Goal: Obtain resource: Download file/media

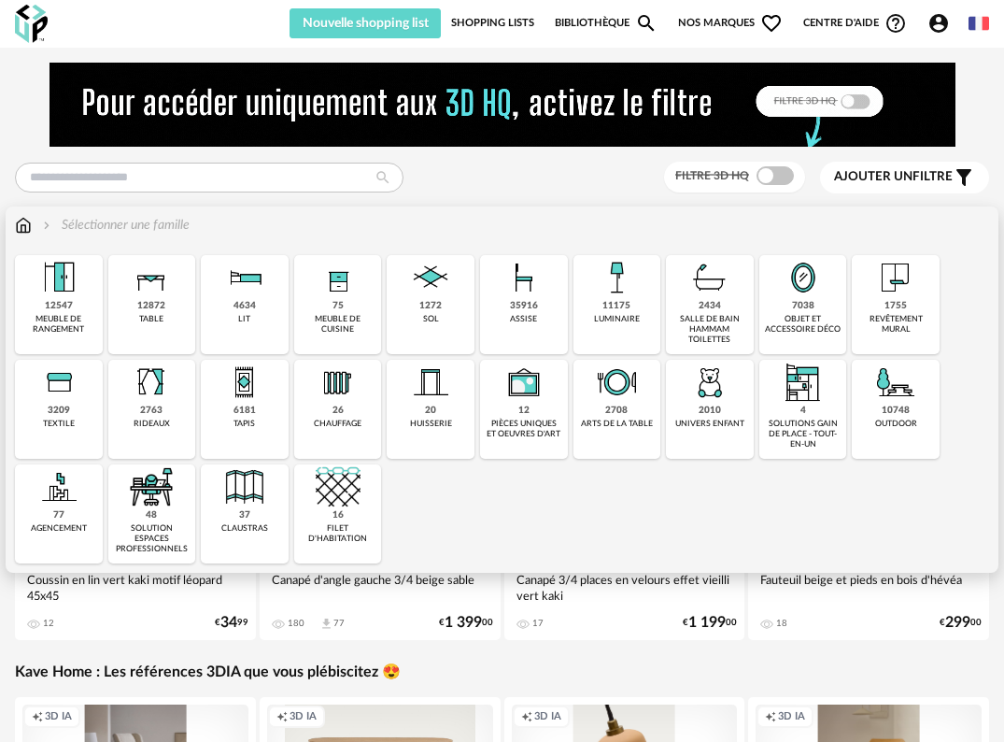
click at [68, 291] on img at bounding box center [58, 277] width 45 height 45
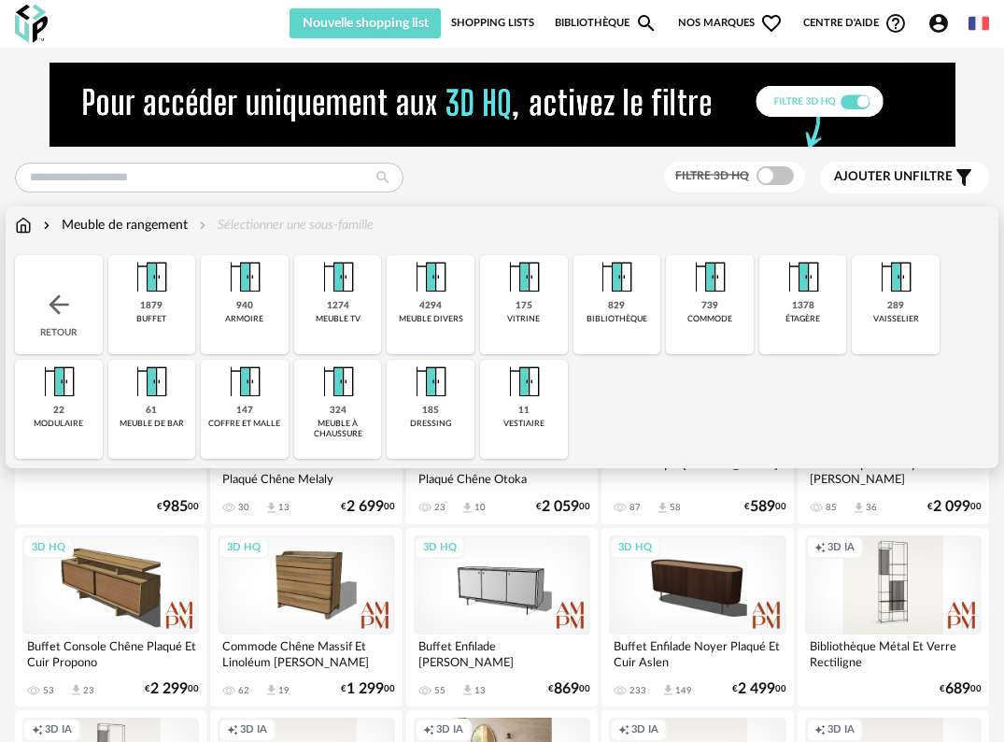
click at [358, 307] on div "1274 meuble tv" at bounding box center [338, 304] width 88 height 99
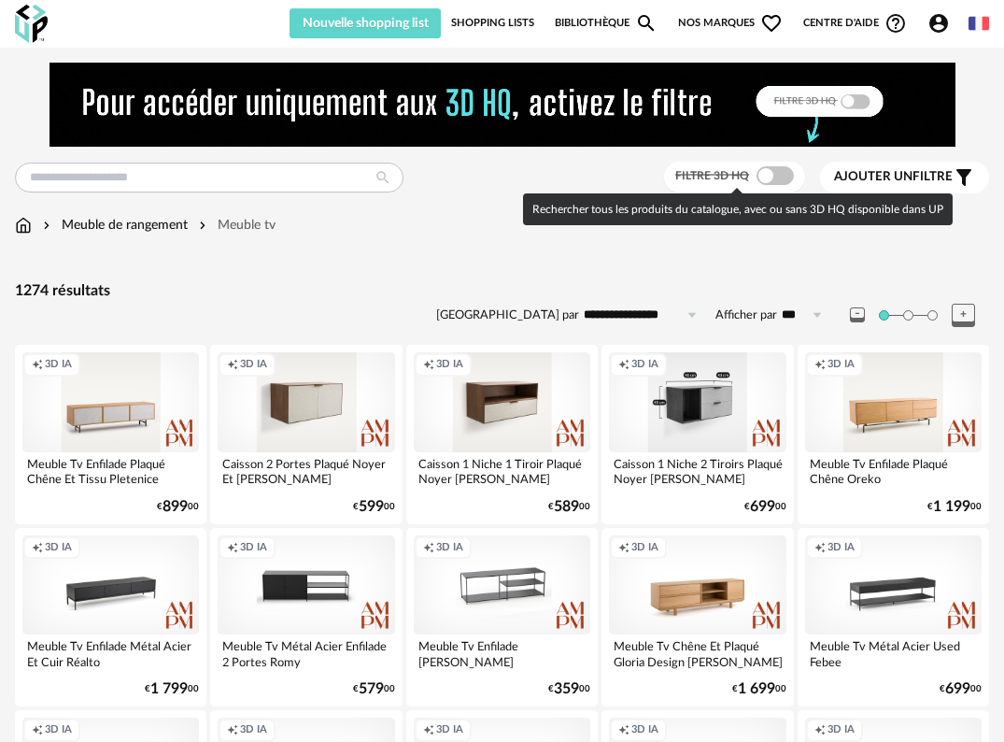
click at [786, 170] on span at bounding box center [775, 175] width 37 height 19
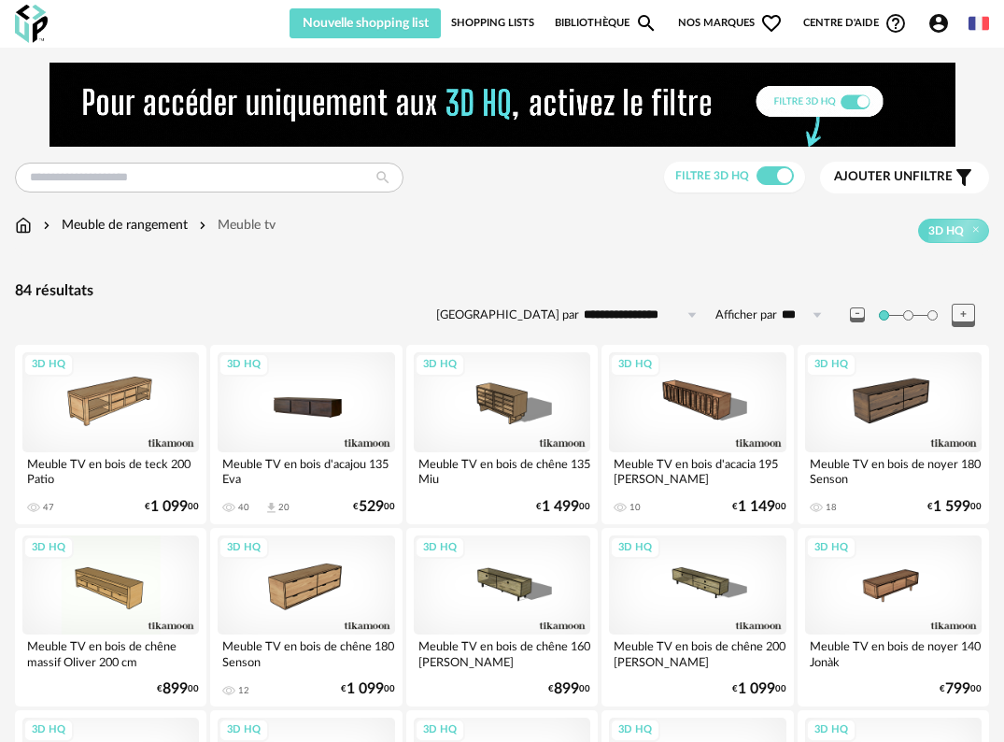
click at [337, 410] on div "3D HQ" at bounding box center [306, 402] width 177 height 100
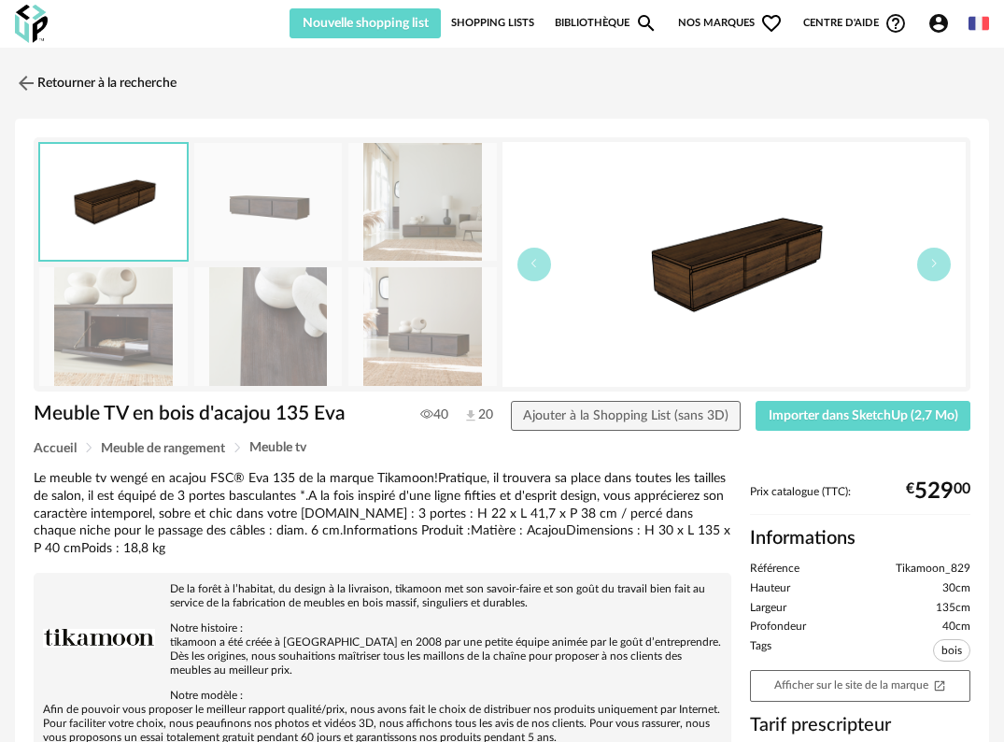
click at [408, 342] on img at bounding box center [422, 326] width 149 height 119
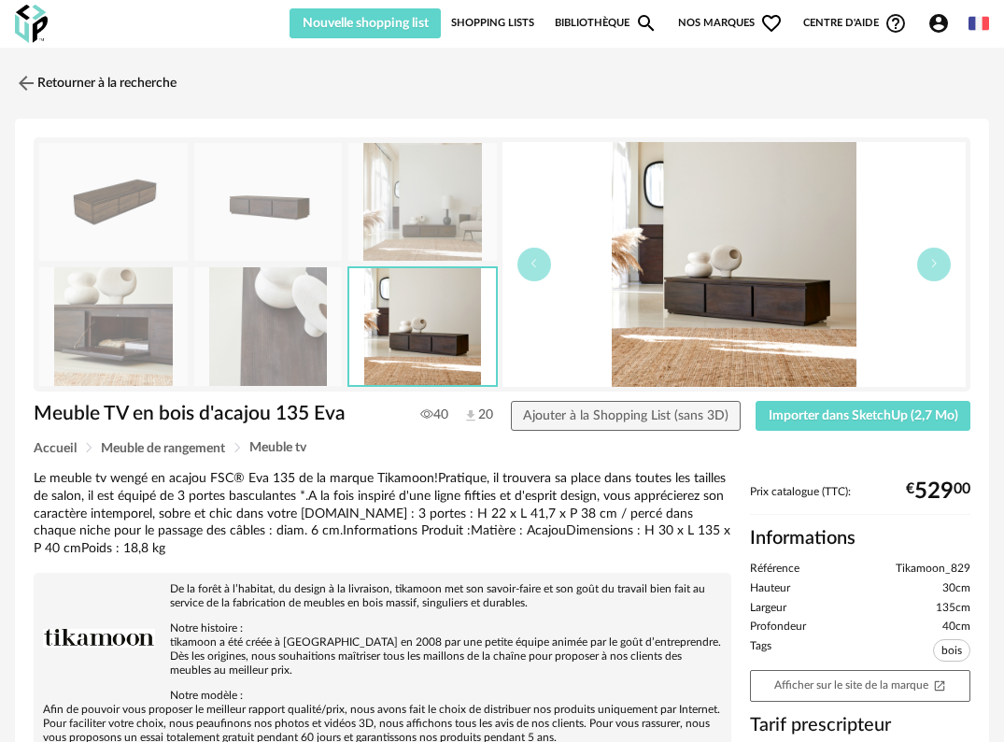
click at [123, 208] on img at bounding box center [113, 202] width 149 height 119
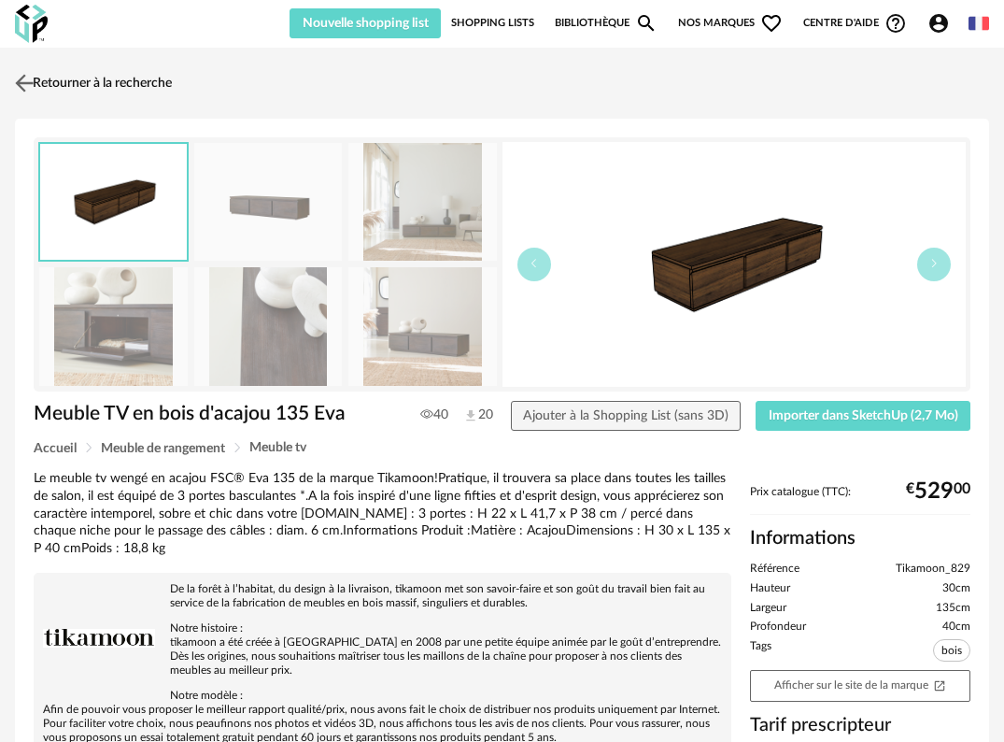
click at [32, 82] on img at bounding box center [24, 82] width 27 height 27
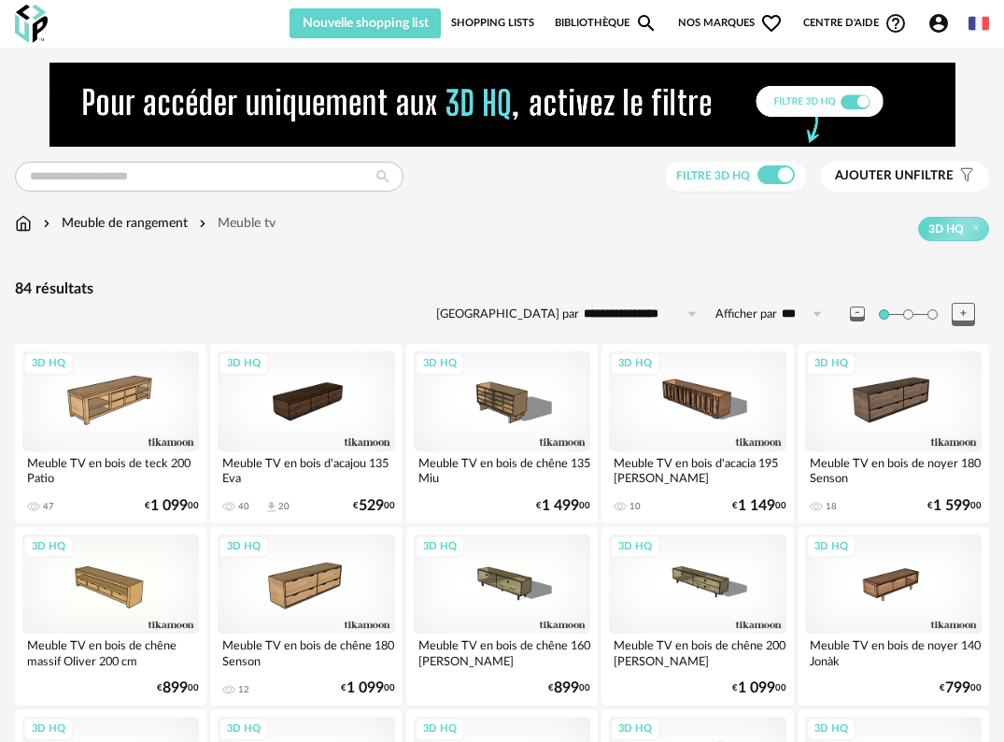
click at [933, 175] on span "Ajouter un filtre" at bounding box center [894, 176] width 119 height 16
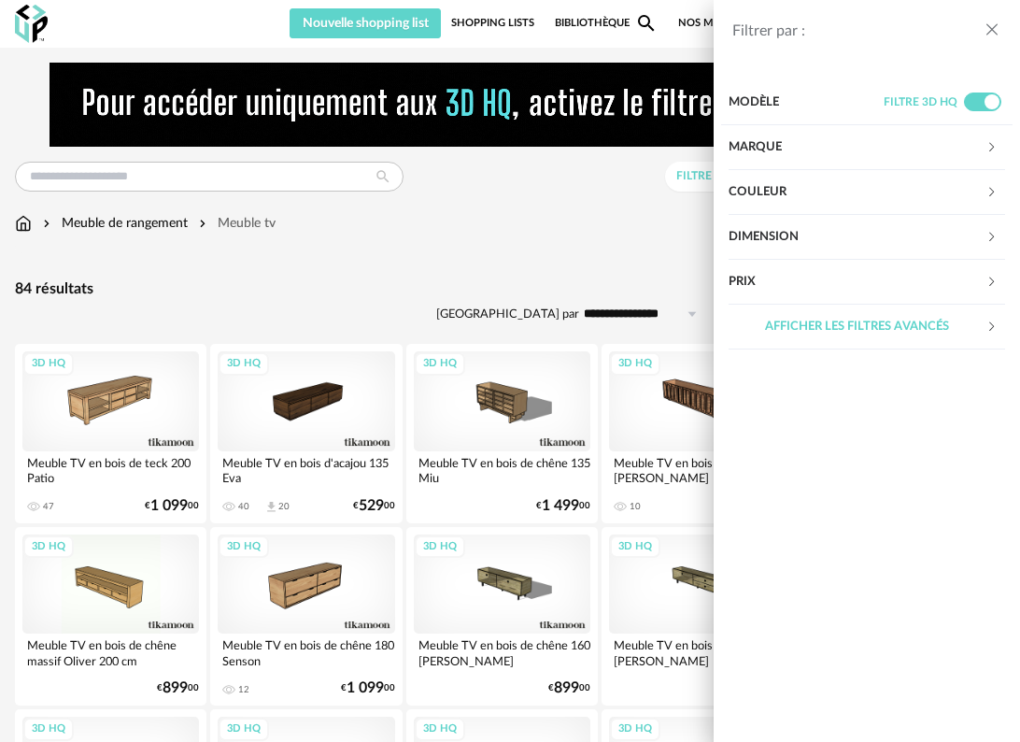
click at [516, 246] on div "Filtrer par : Modèle Filtre 3D HQ Marque &tradition 0 101 Copenhagen 0 366 Conc…" at bounding box center [510, 371] width 1020 height 742
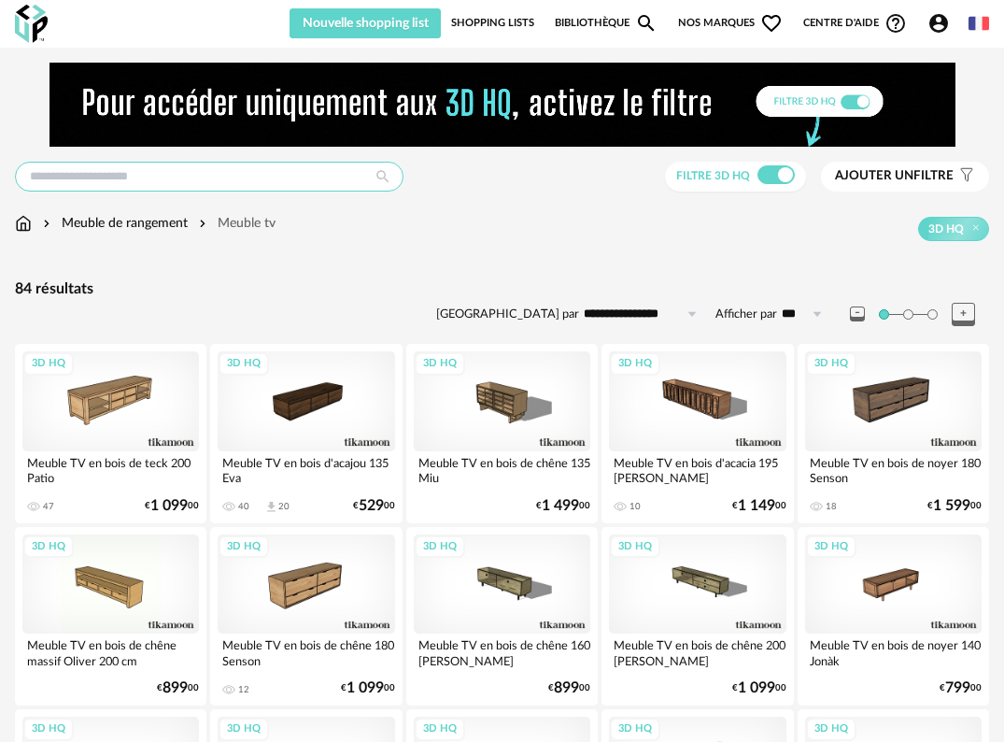
click at [277, 181] on input "text" at bounding box center [209, 177] width 389 height 30
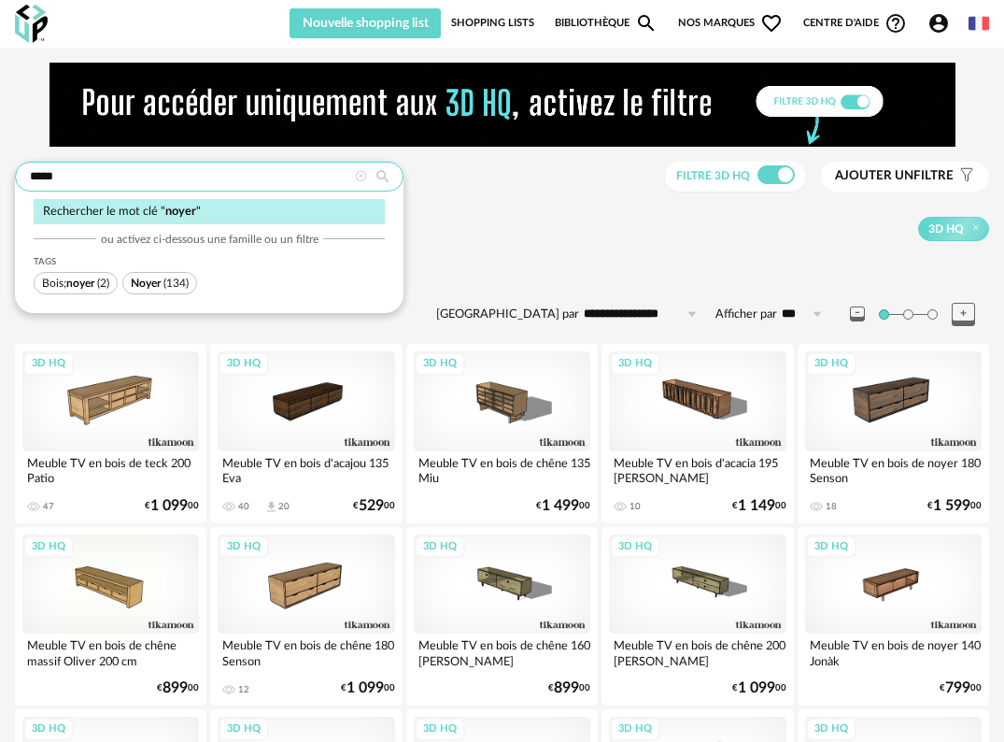
type input "*****"
type input "**********"
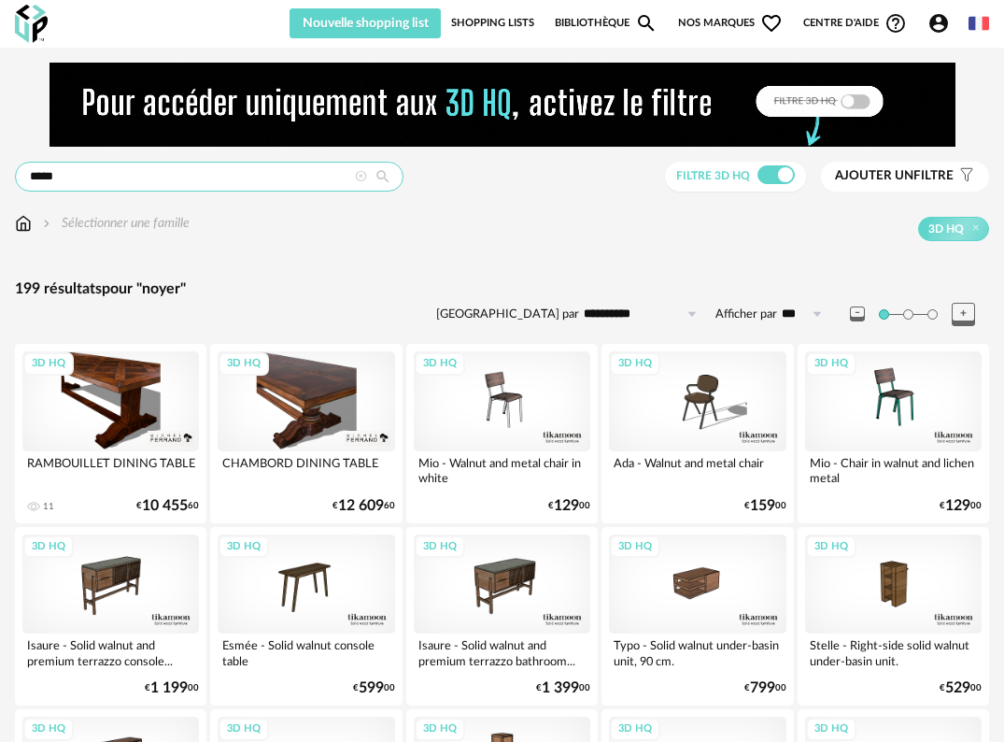
drag, startPoint x: 139, startPoint y: 176, endPoint x: -32, endPoint y: 171, distance: 171.0
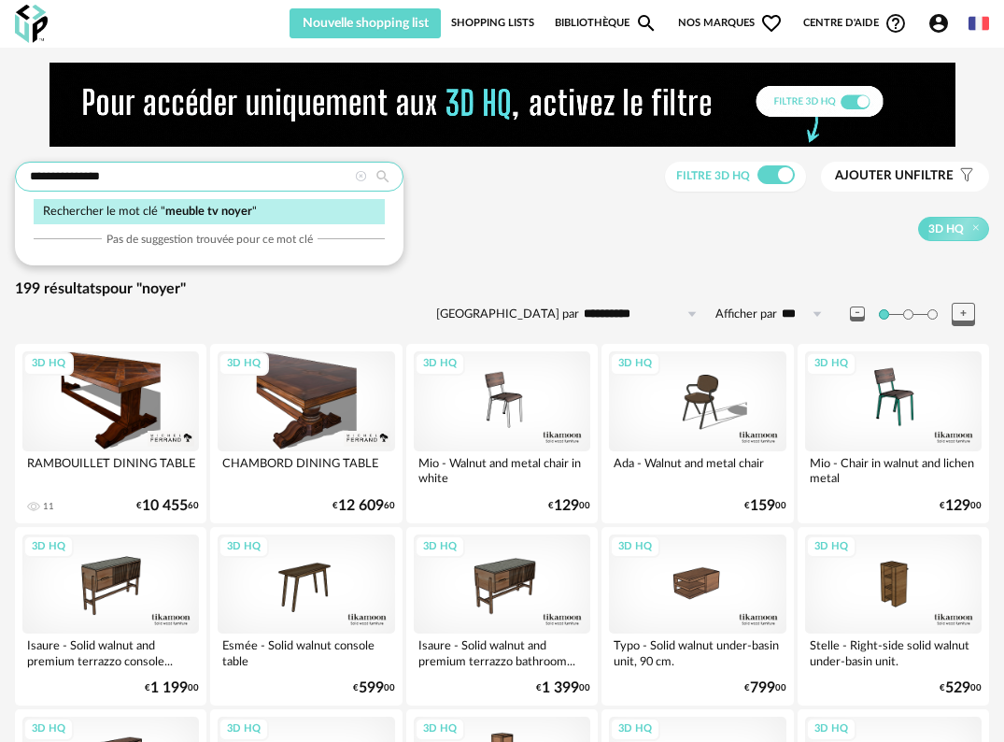
type input "**********"
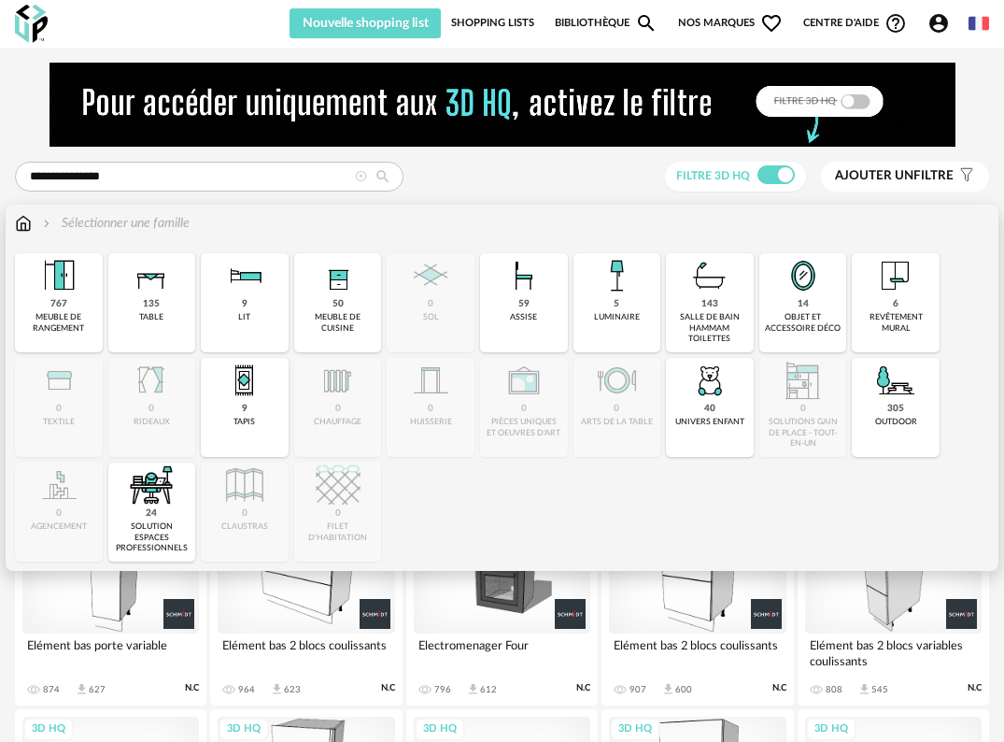
click at [23, 224] on img at bounding box center [23, 223] width 17 height 19
click at [58, 295] on img at bounding box center [58, 275] width 45 height 45
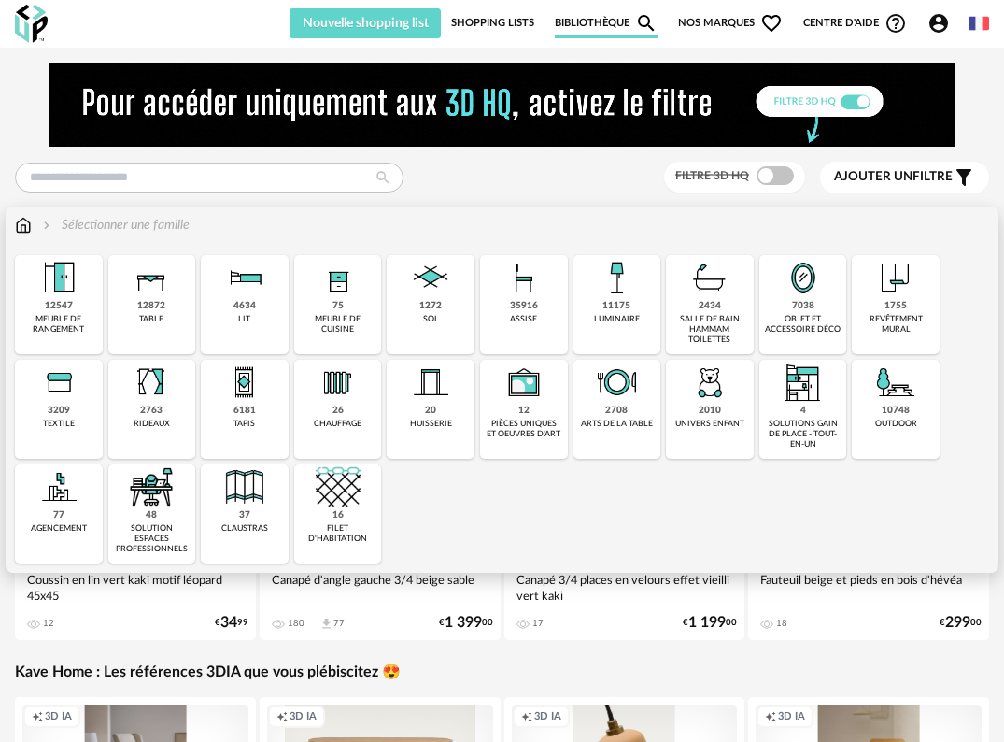
click at [47, 307] on div "12547" at bounding box center [59, 306] width 28 height 12
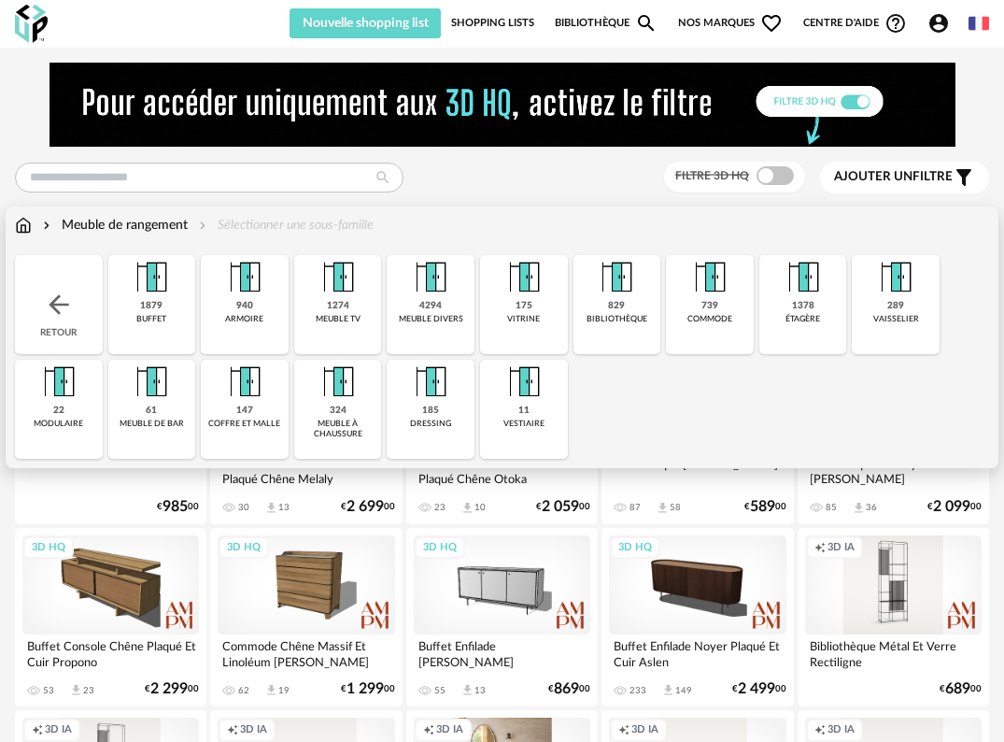
click at [327, 309] on div "1274" at bounding box center [338, 306] width 22 height 12
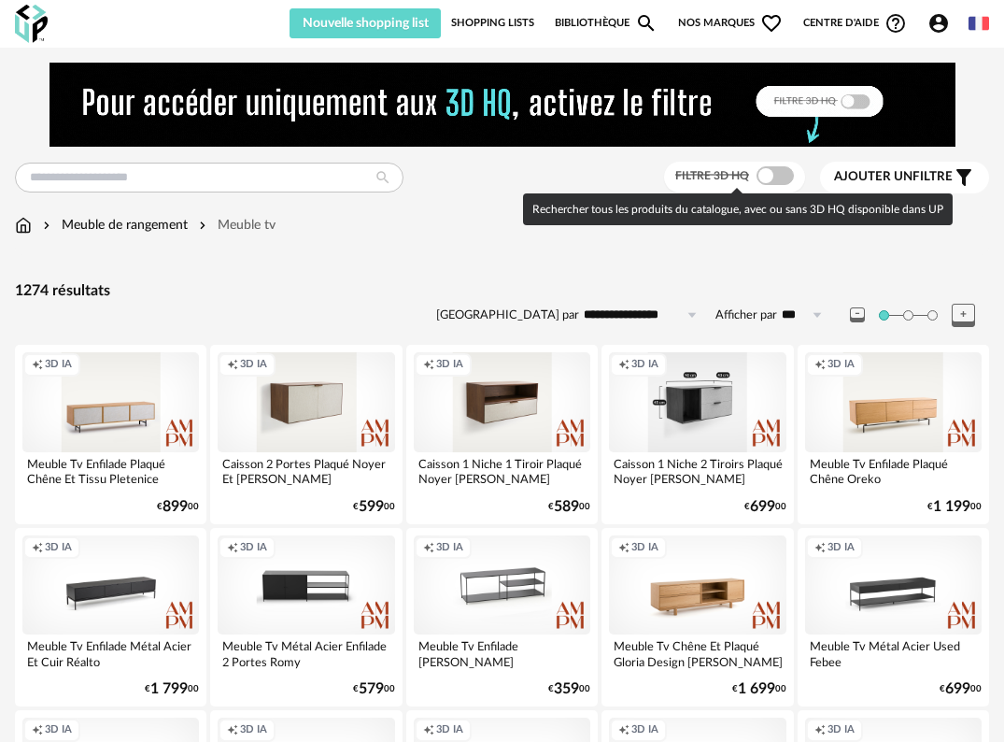
click at [777, 180] on span at bounding box center [775, 175] width 37 height 19
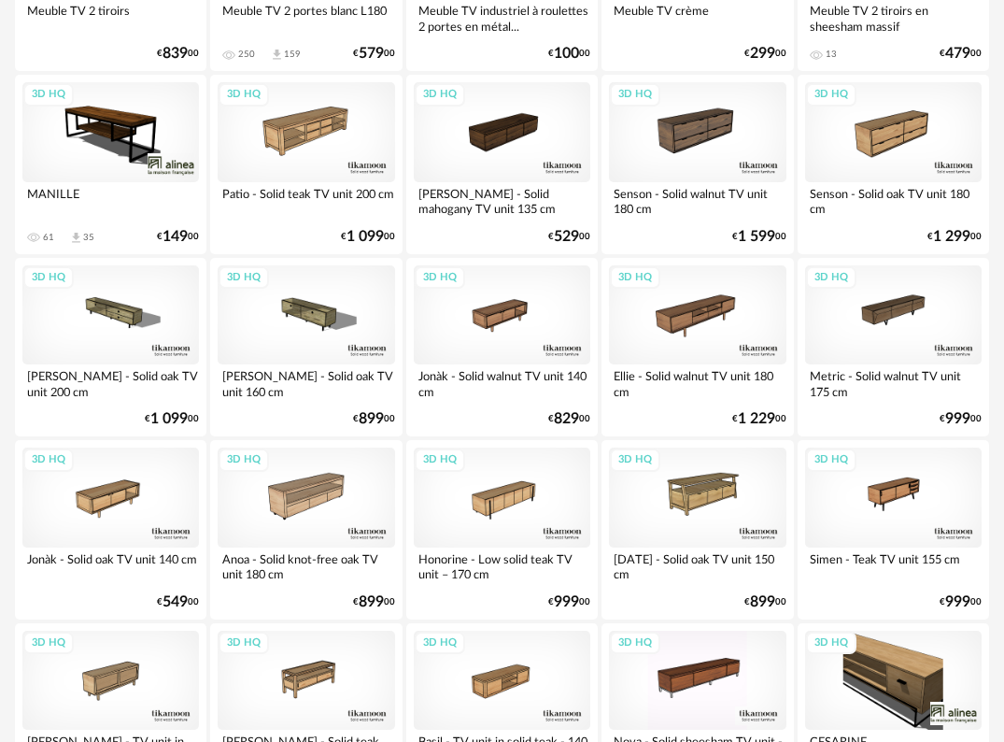
scroll to position [2247, 0]
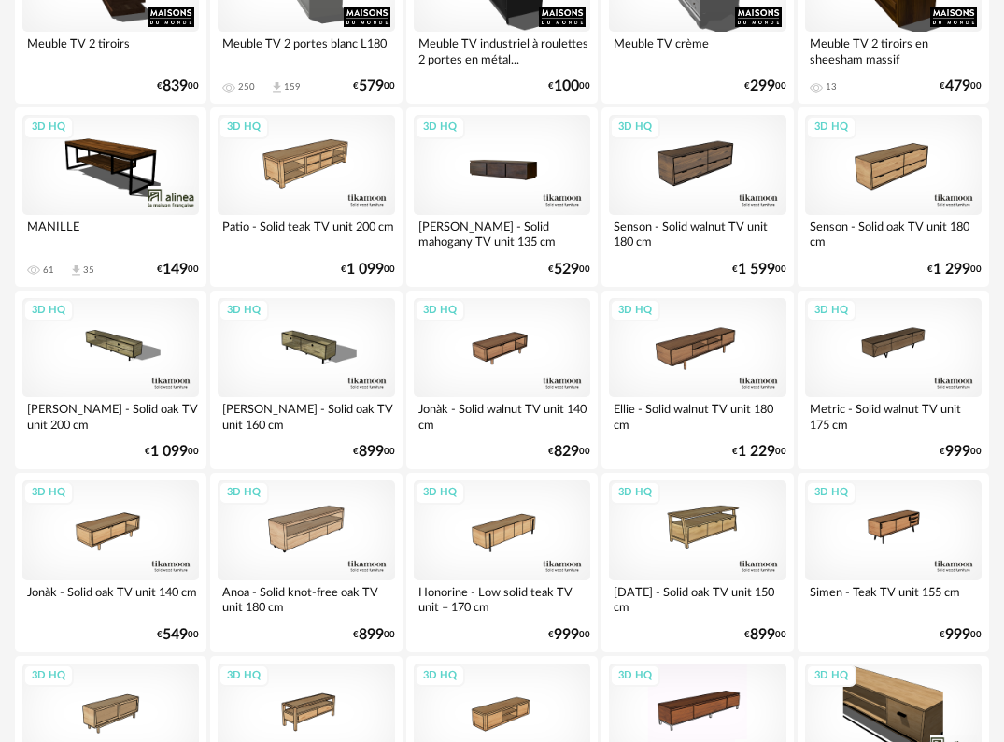
click at [510, 184] on div "3D HQ" at bounding box center [502, 165] width 177 height 100
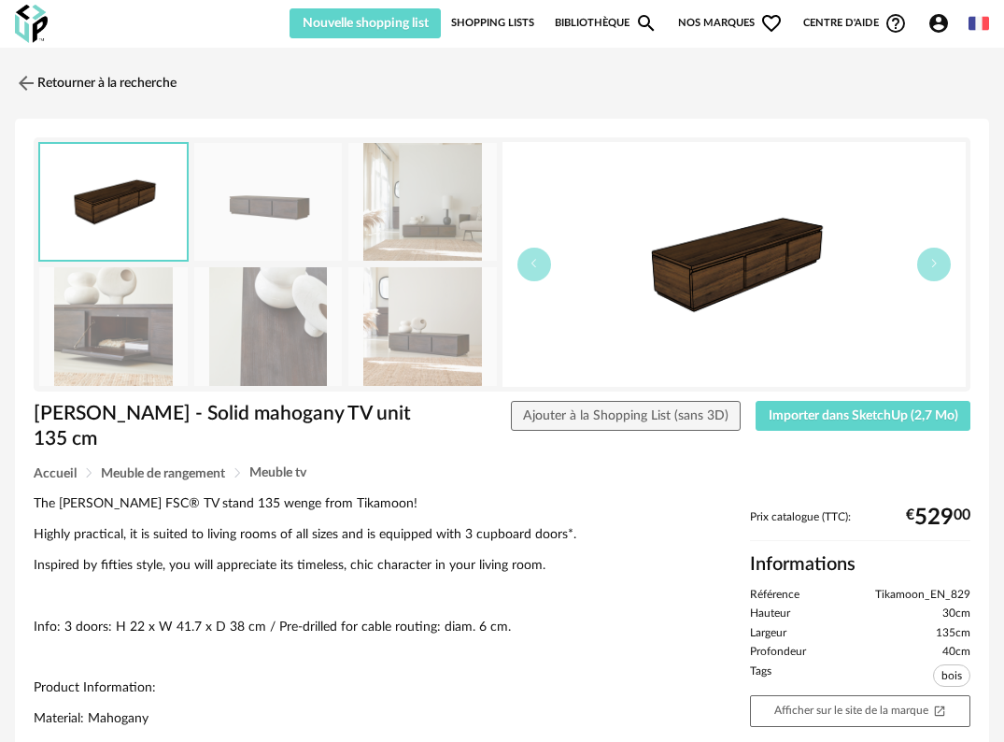
click at [265, 343] on img at bounding box center [268, 326] width 149 height 119
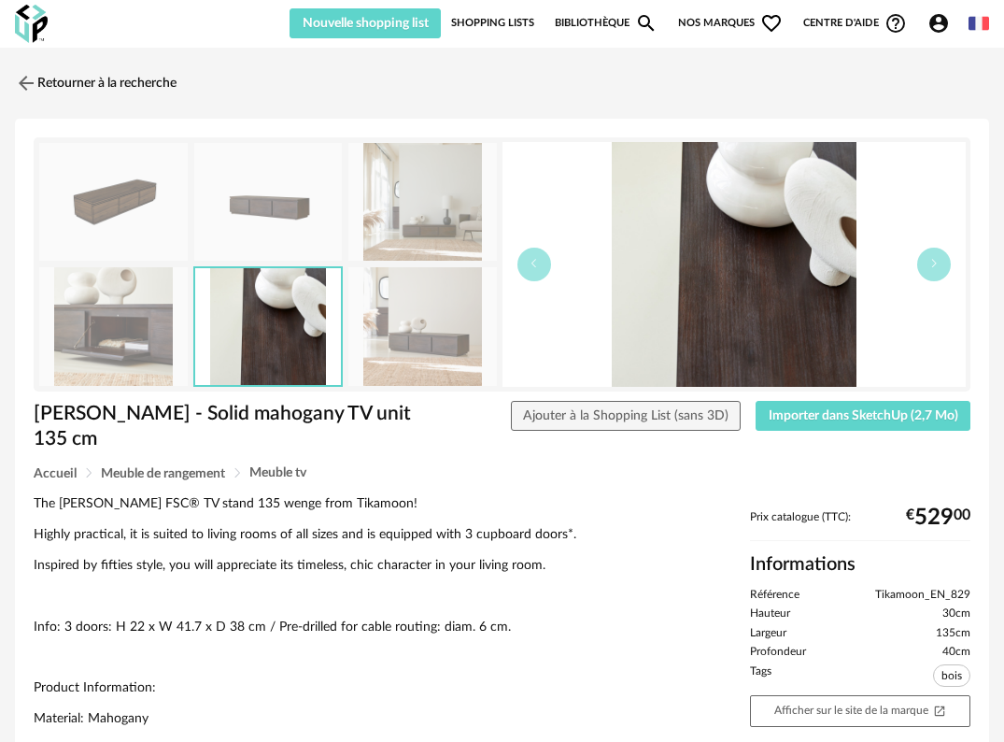
click at [264, 219] on img at bounding box center [268, 202] width 149 height 119
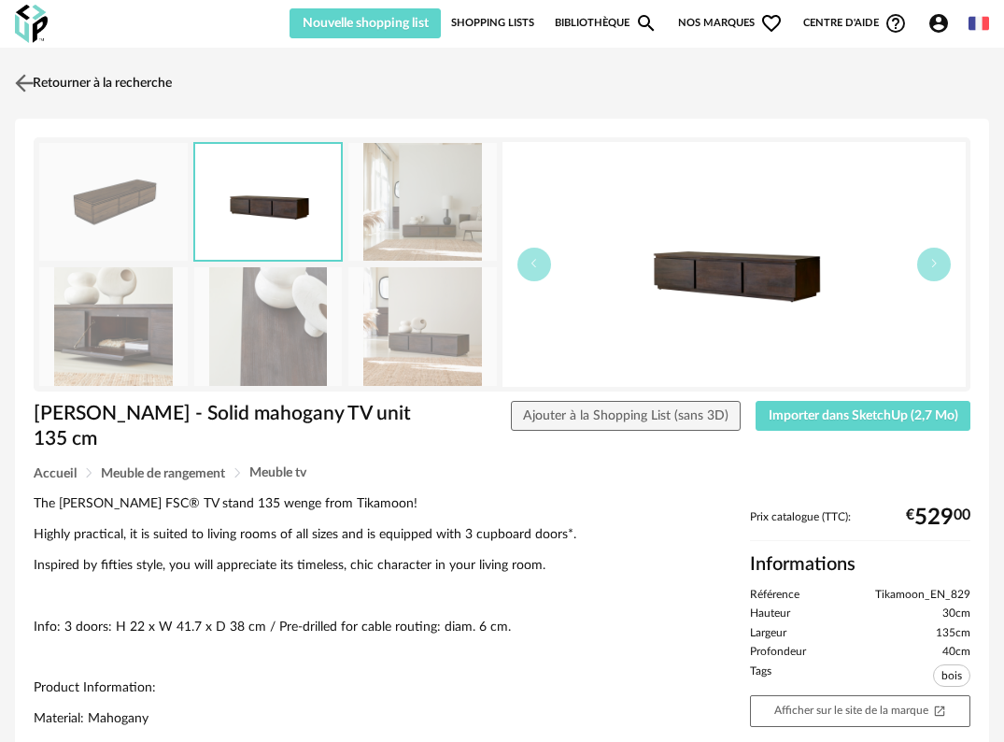
click at [27, 82] on img at bounding box center [24, 82] width 27 height 27
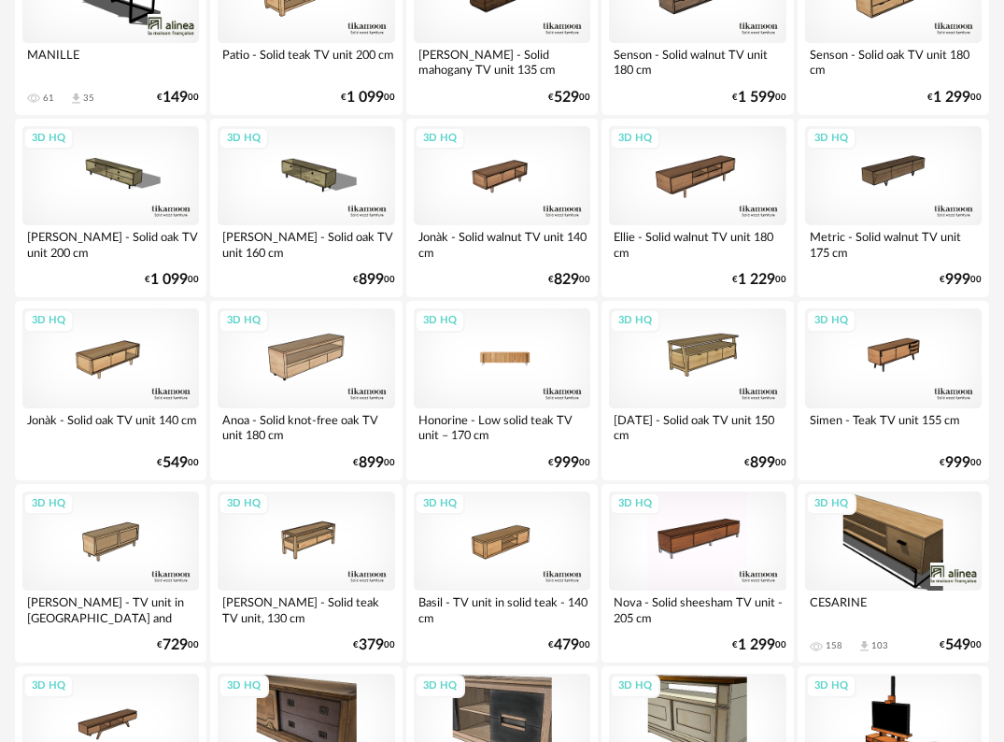
scroll to position [2433, 0]
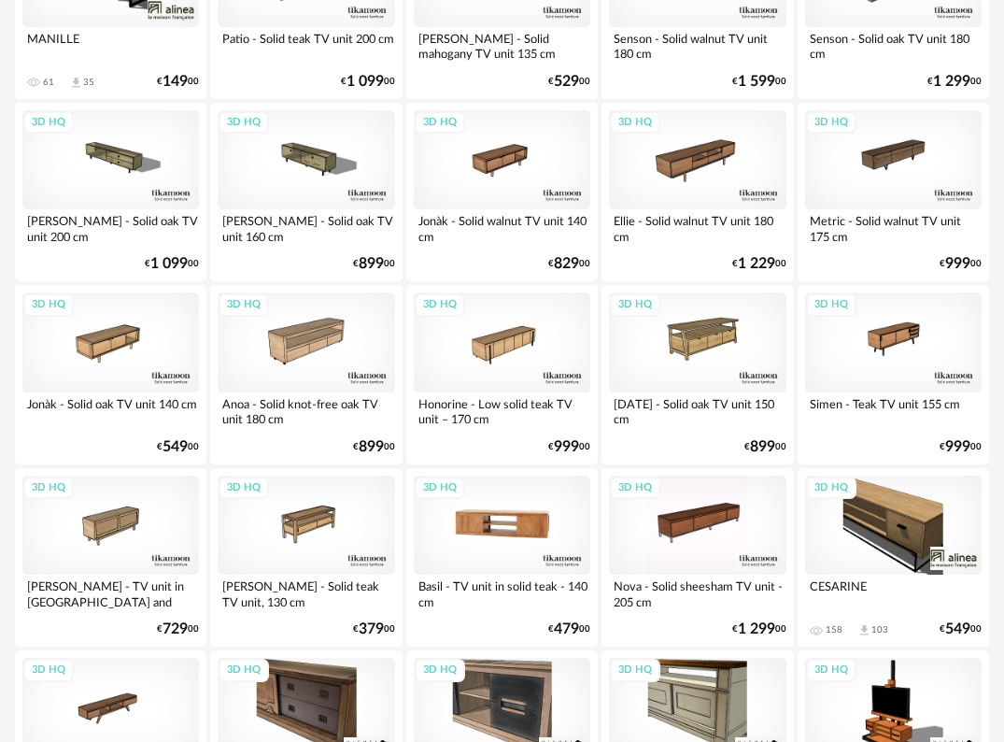
click at [549, 521] on div "3D HQ" at bounding box center [502, 525] width 177 height 100
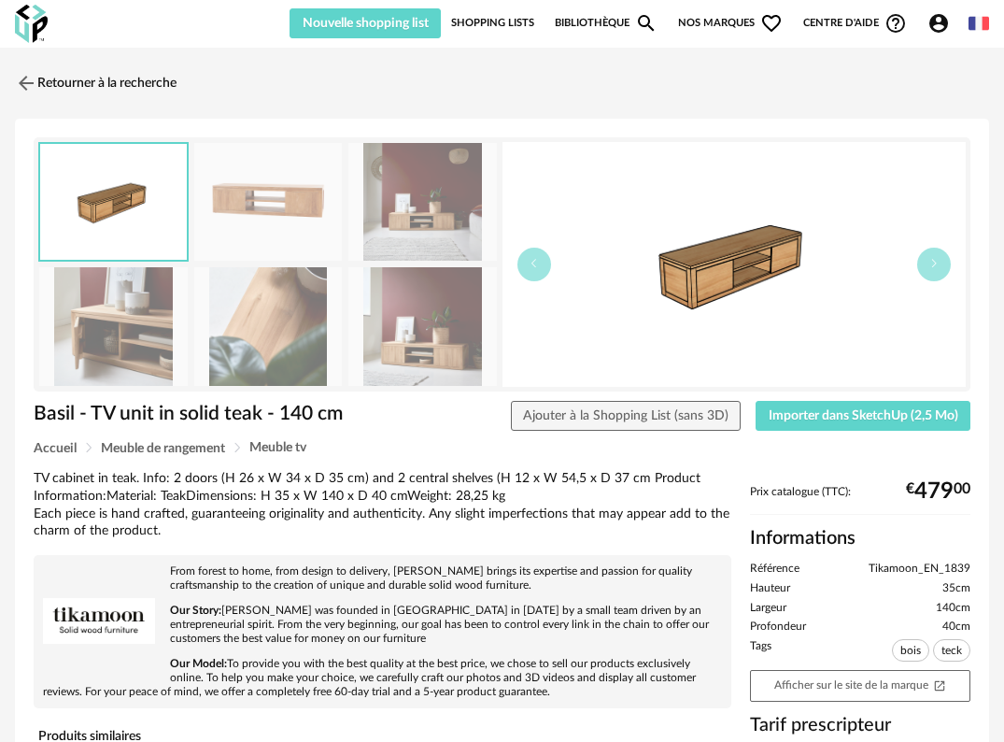
click at [431, 361] on img at bounding box center [422, 326] width 149 height 119
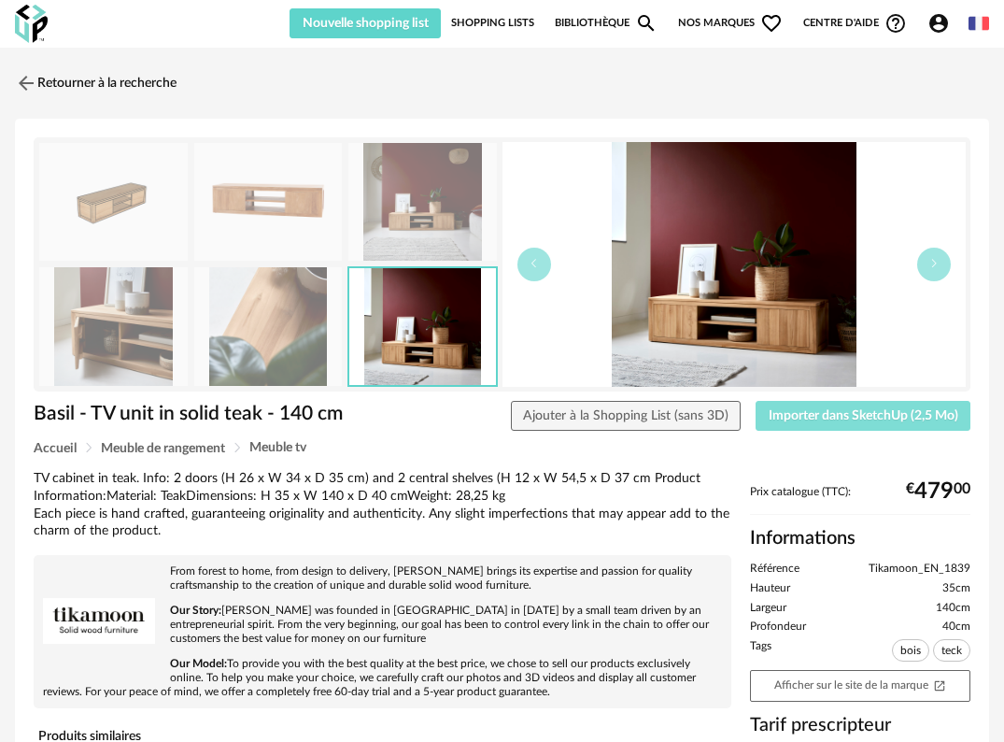
click at [838, 423] on button "Importer dans SketchUp (2,5 Mo)" at bounding box center [863, 416] width 215 height 30
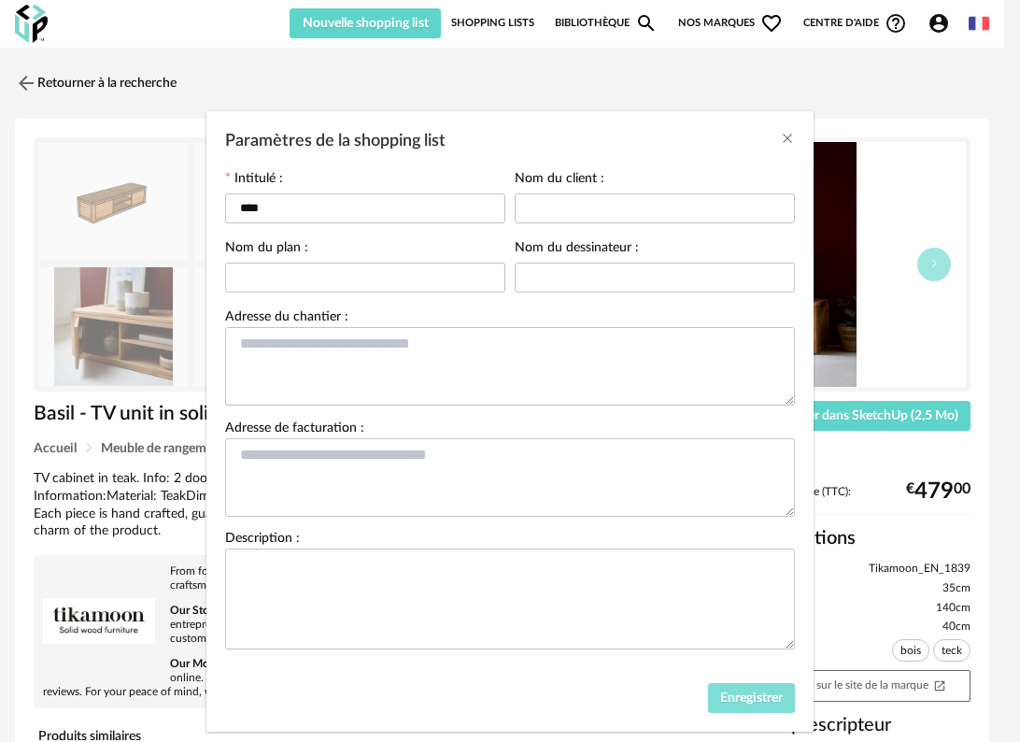
click at [743, 689] on button "Enregistrer" at bounding box center [752, 698] width 88 height 30
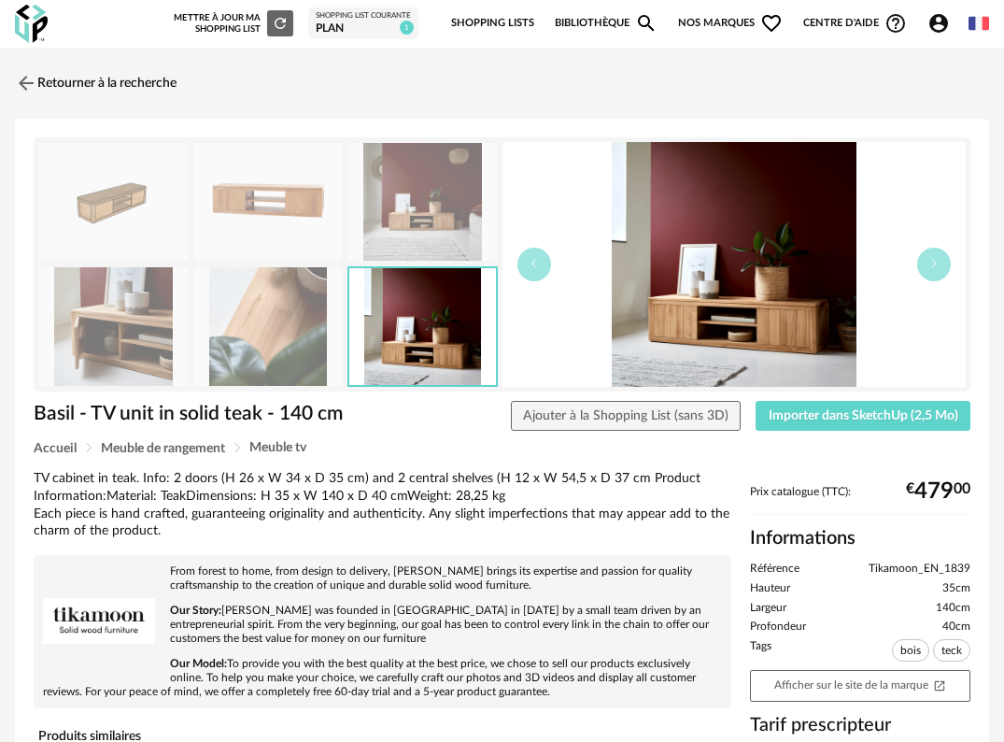
click at [32, 35] on img at bounding box center [31, 24] width 33 height 38
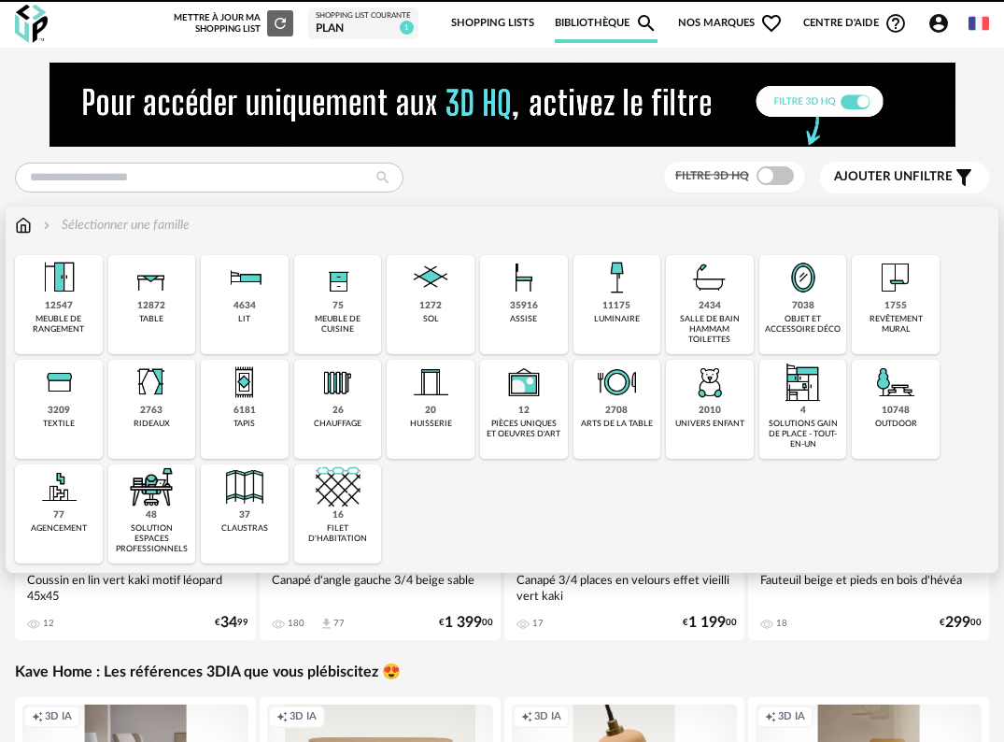
click at [610, 317] on div "luminaire" at bounding box center [617, 319] width 46 height 10
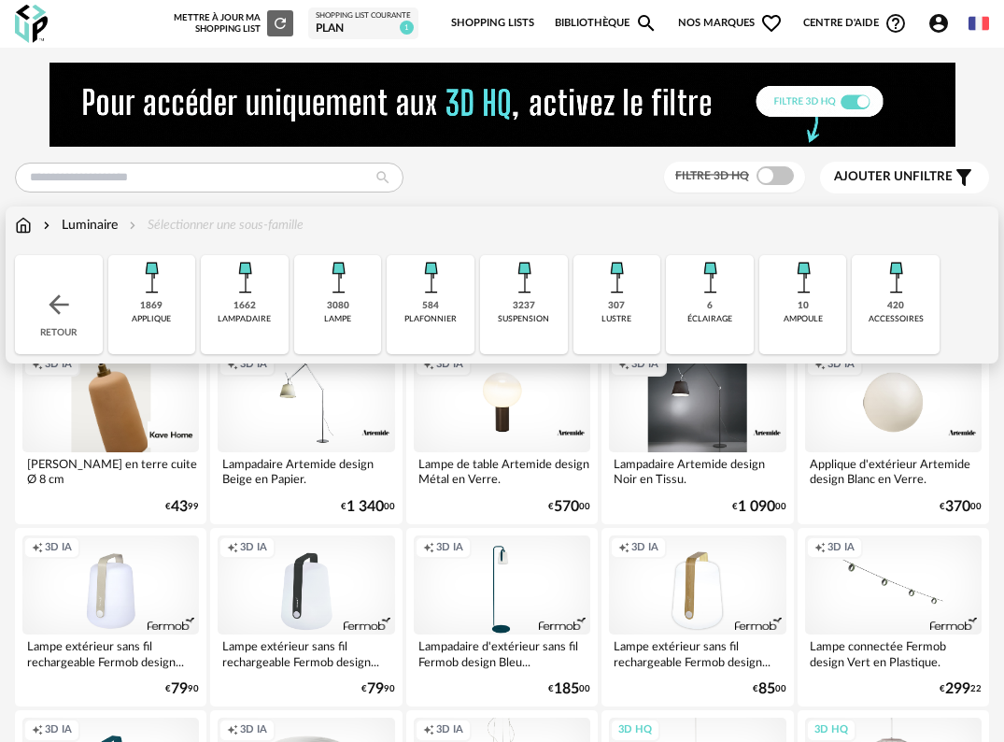
click at [261, 311] on div "1662 lampadaire" at bounding box center [245, 304] width 88 height 99
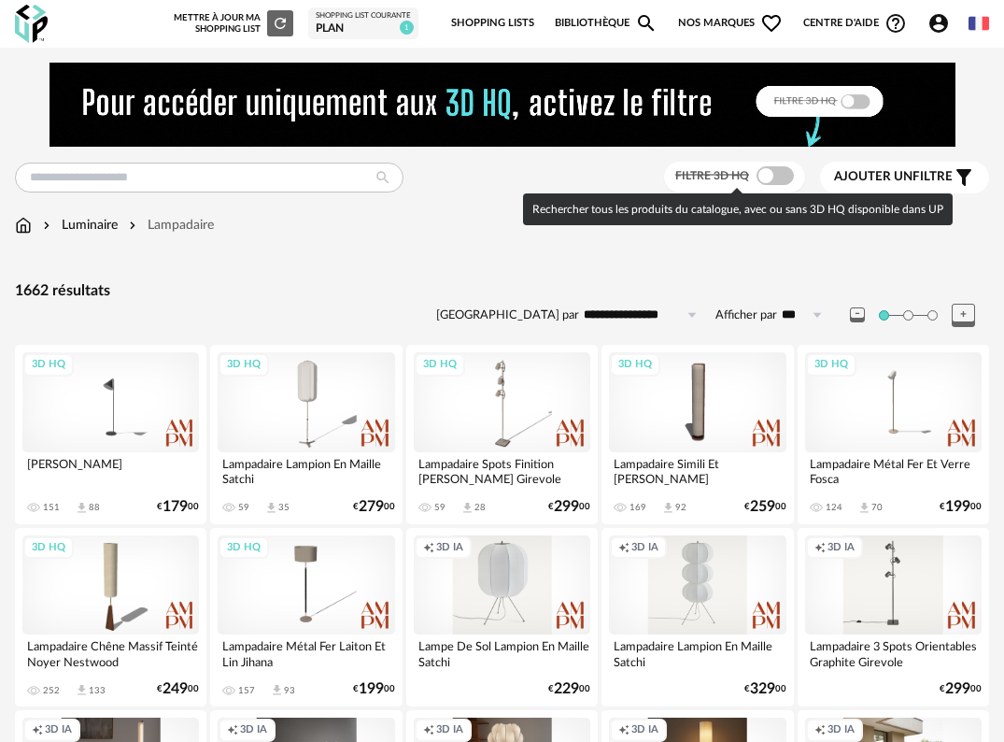
click at [773, 171] on span at bounding box center [775, 175] width 37 height 19
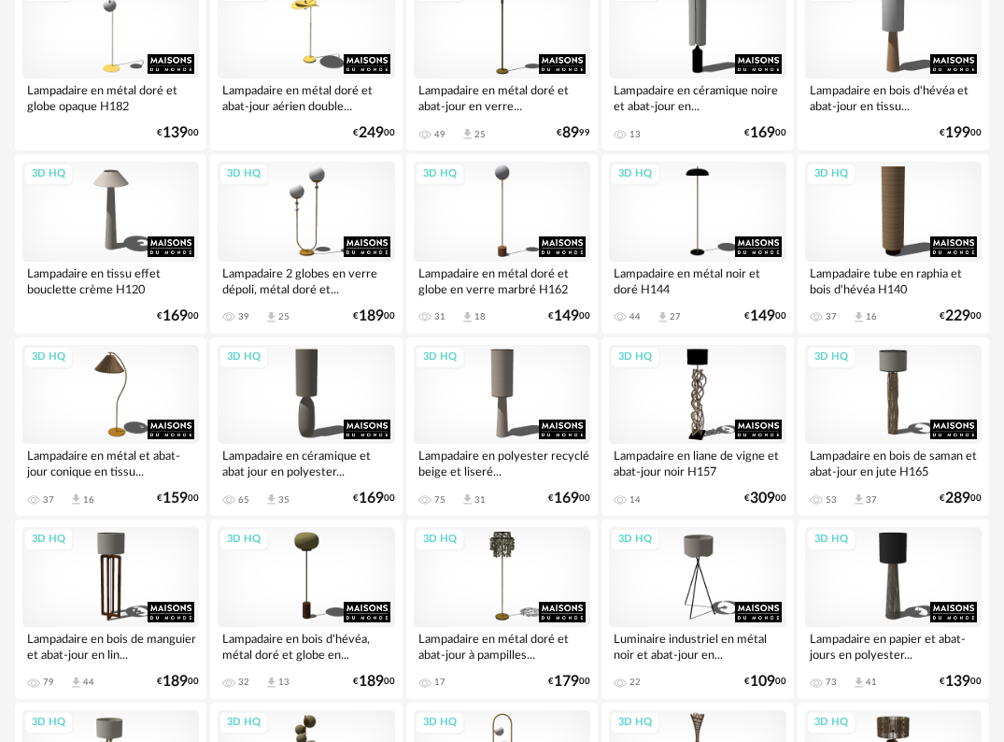
scroll to position [747, 0]
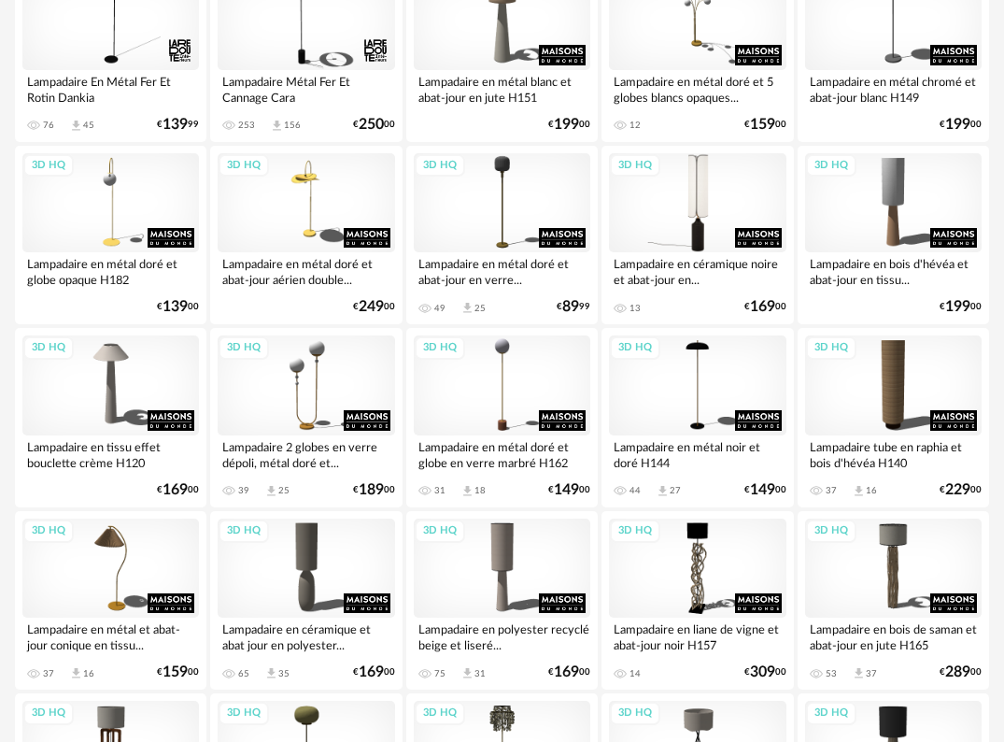
click at [696, 232] on div "3D HQ" at bounding box center [697, 203] width 177 height 100
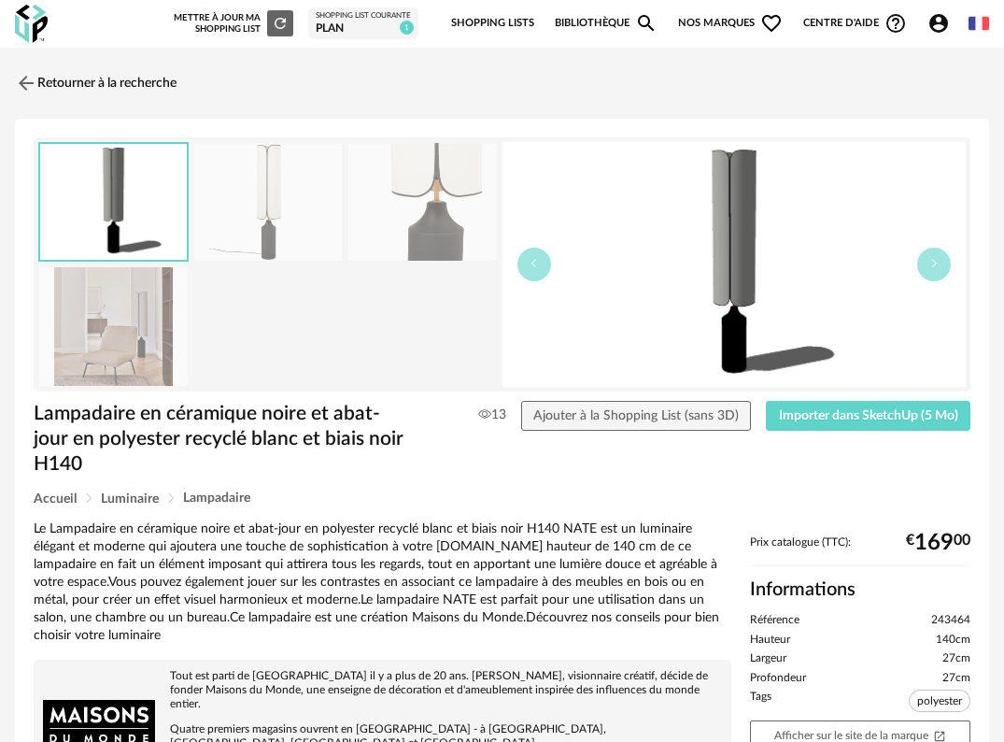
click at [279, 214] on img at bounding box center [268, 202] width 149 height 119
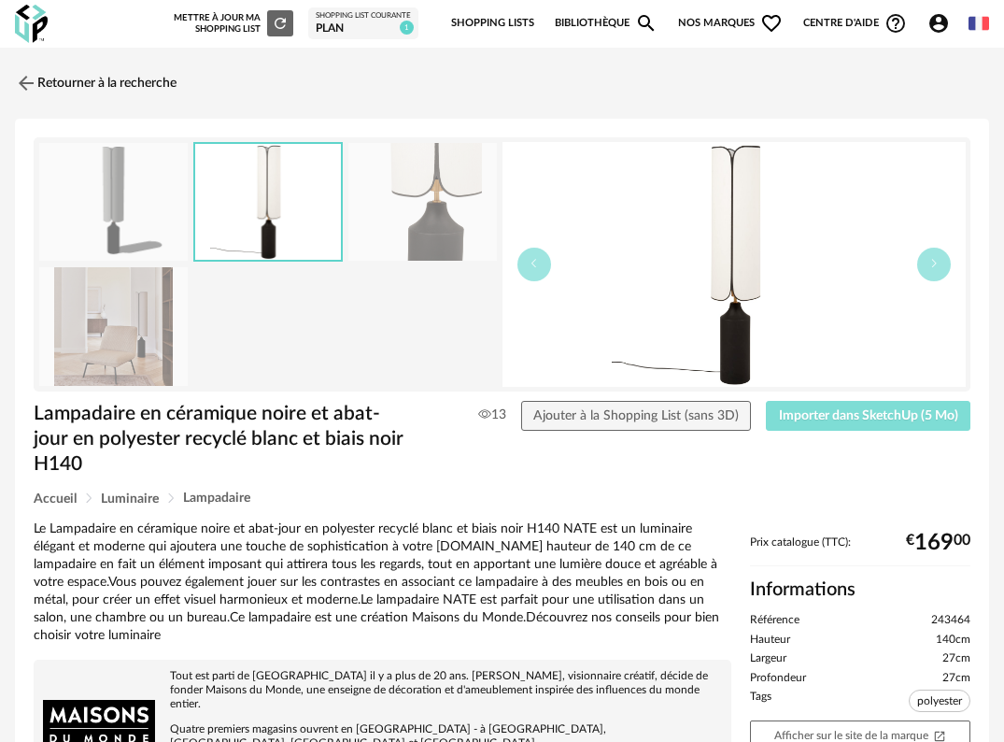
click at [886, 411] on span "Importer dans SketchUp (5 Mo)" at bounding box center [868, 415] width 179 height 13
click at [23, 78] on img at bounding box center [24, 82] width 27 height 27
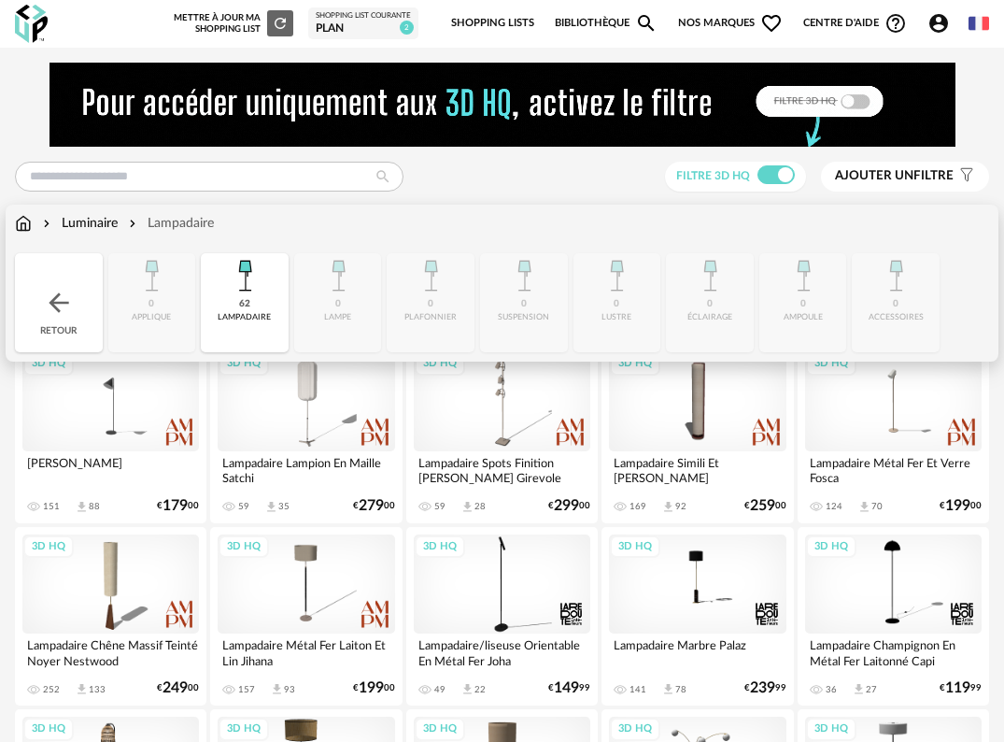
click at [31, 230] on img at bounding box center [23, 223] width 17 height 19
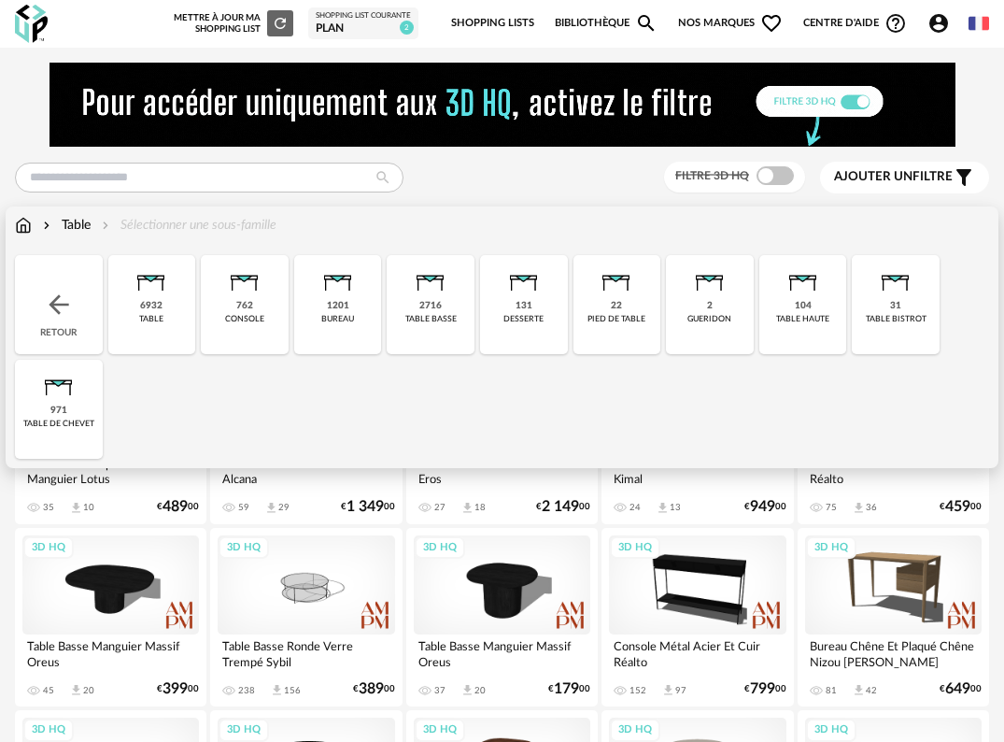
click at [146, 324] on div "6932 table" at bounding box center [152, 304] width 88 height 99
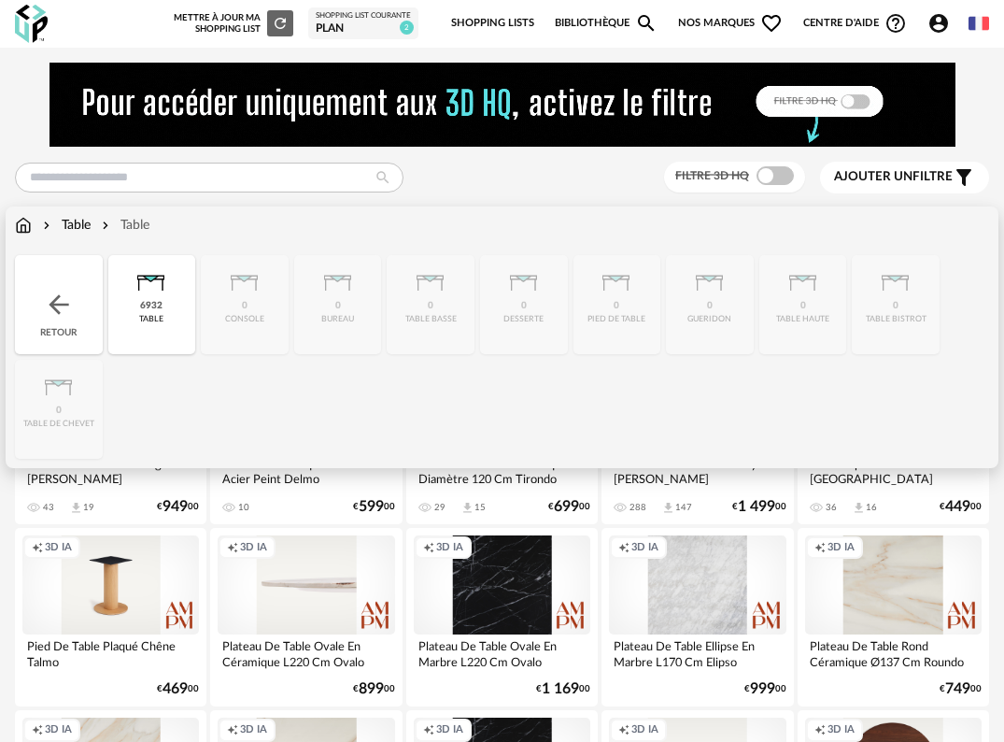
click at [77, 221] on div "Table" at bounding box center [64, 225] width 51 height 19
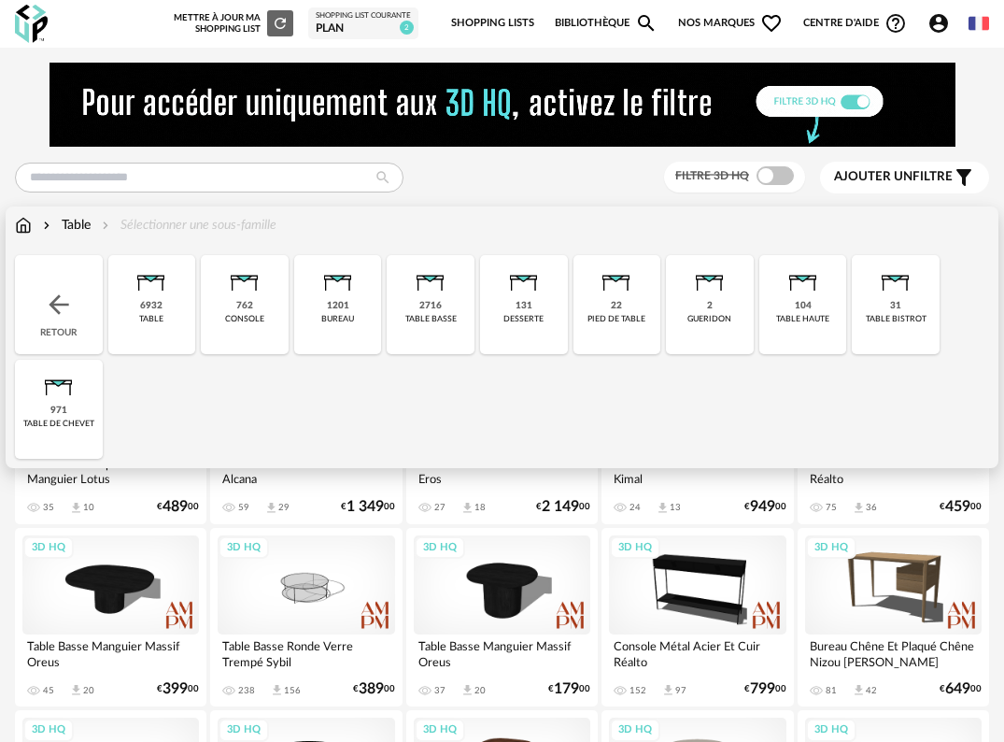
click at [427, 314] on div "table basse" at bounding box center [430, 319] width 51 height 10
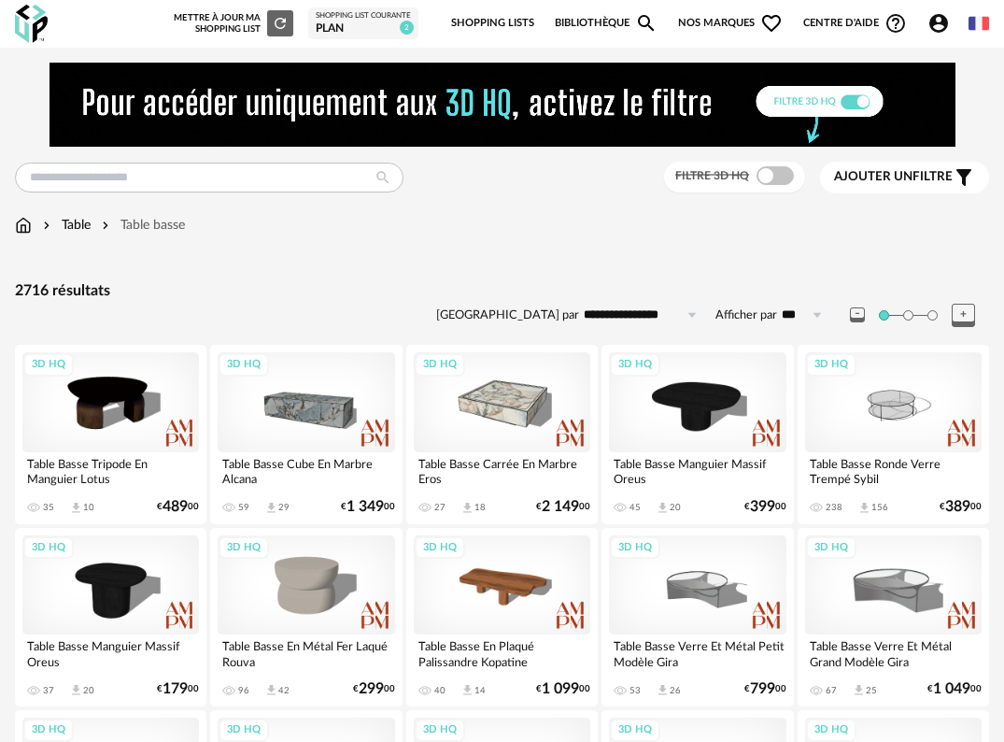
click at [777, 183] on span at bounding box center [775, 175] width 37 height 19
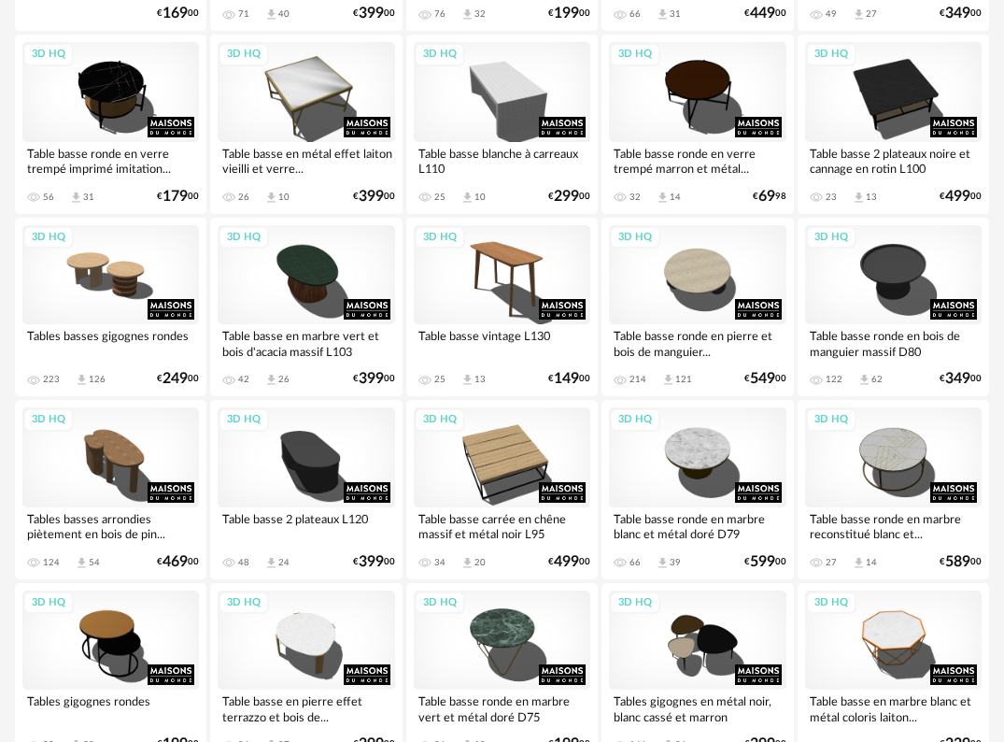
scroll to position [1962, 0]
